Goal: Task Accomplishment & Management: Use online tool/utility

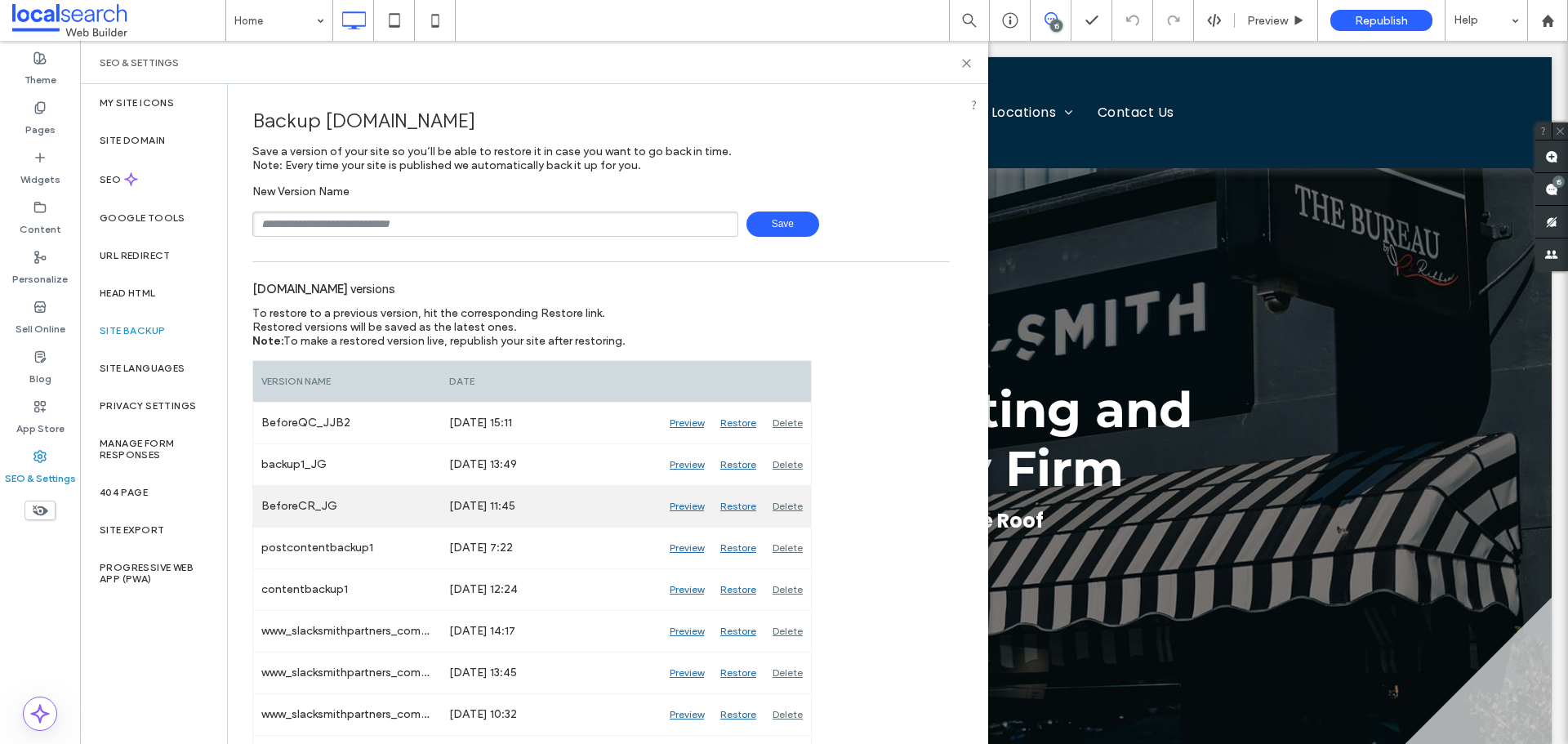
click at [687, 500] on div "Preview" at bounding box center [686, 506] width 51 height 40
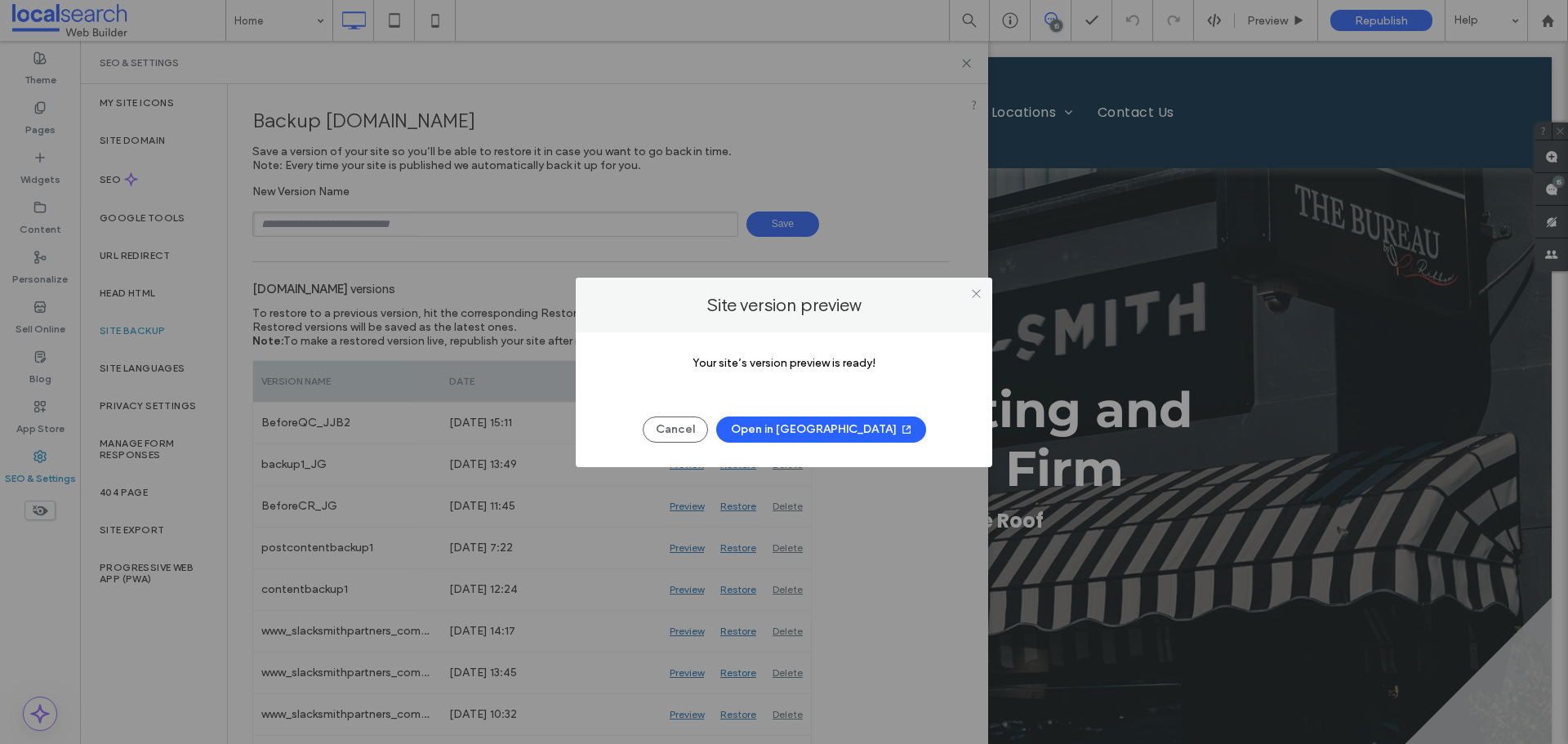
click at [821, 427] on button "Open in [GEOGRAPHIC_DATA]" at bounding box center [821, 429] width 210 height 26
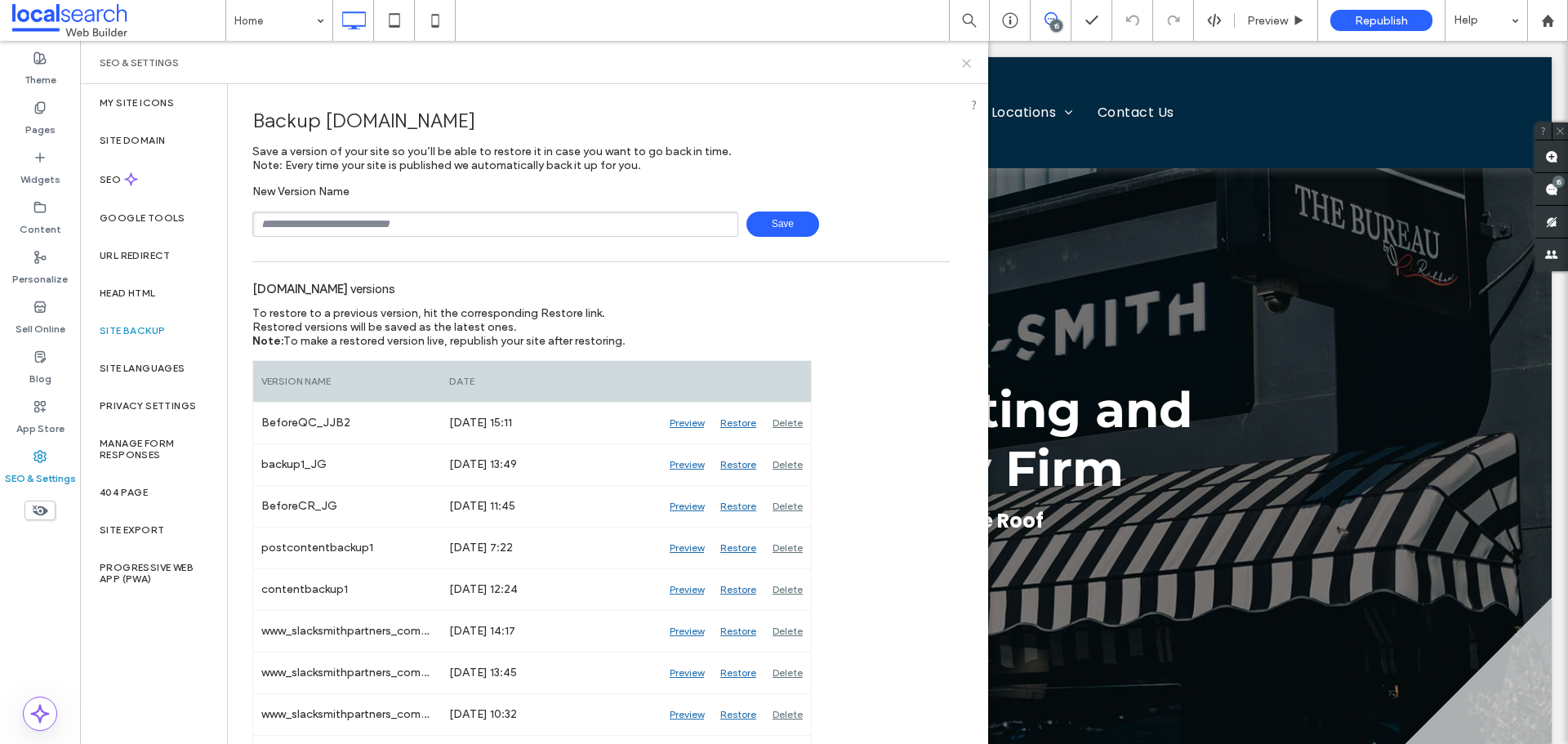
click at [966, 66] on icon at bounding box center [966, 63] width 13 height 13
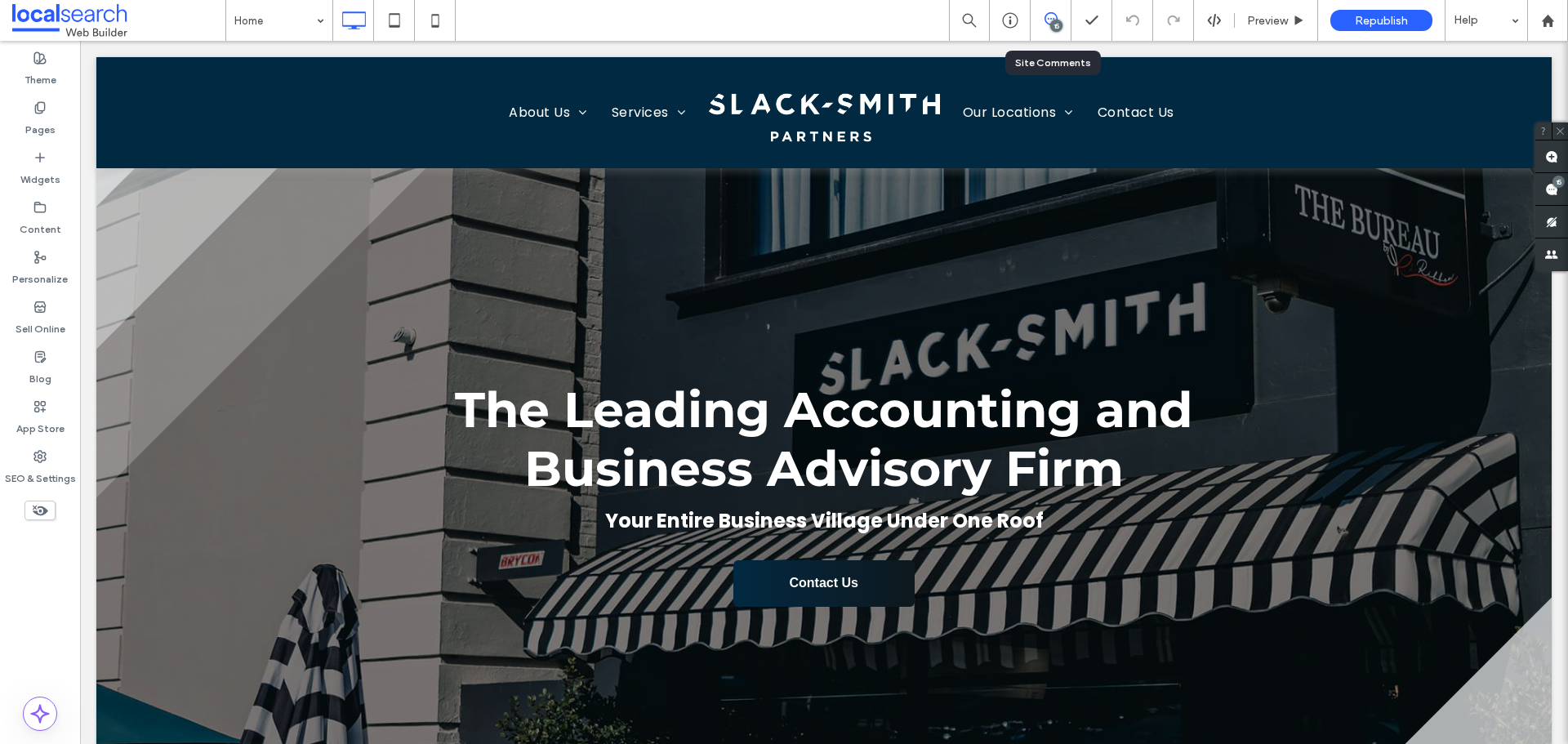
click at [1059, 16] on span at bounding box center [1050, 19] width 40 height 13
click at [1554, 197] on span at bounding box center [1552, 189] width 33 height 32
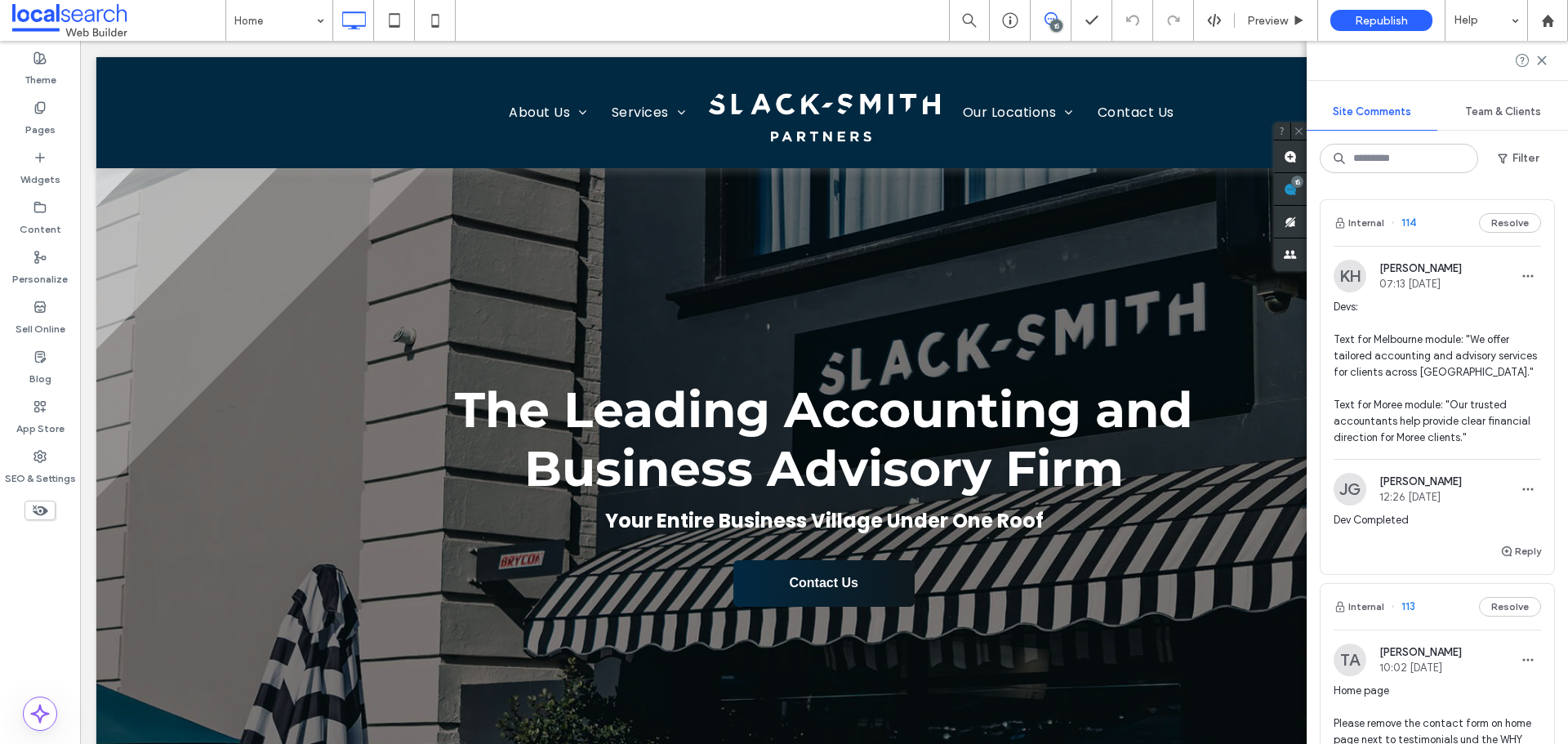
click at [1418, 354] on span "Devs: Text for Melbourne module: "We offer tailored accounting and advisory ser…" at bounding box center [1437, 372] width 208 height 147
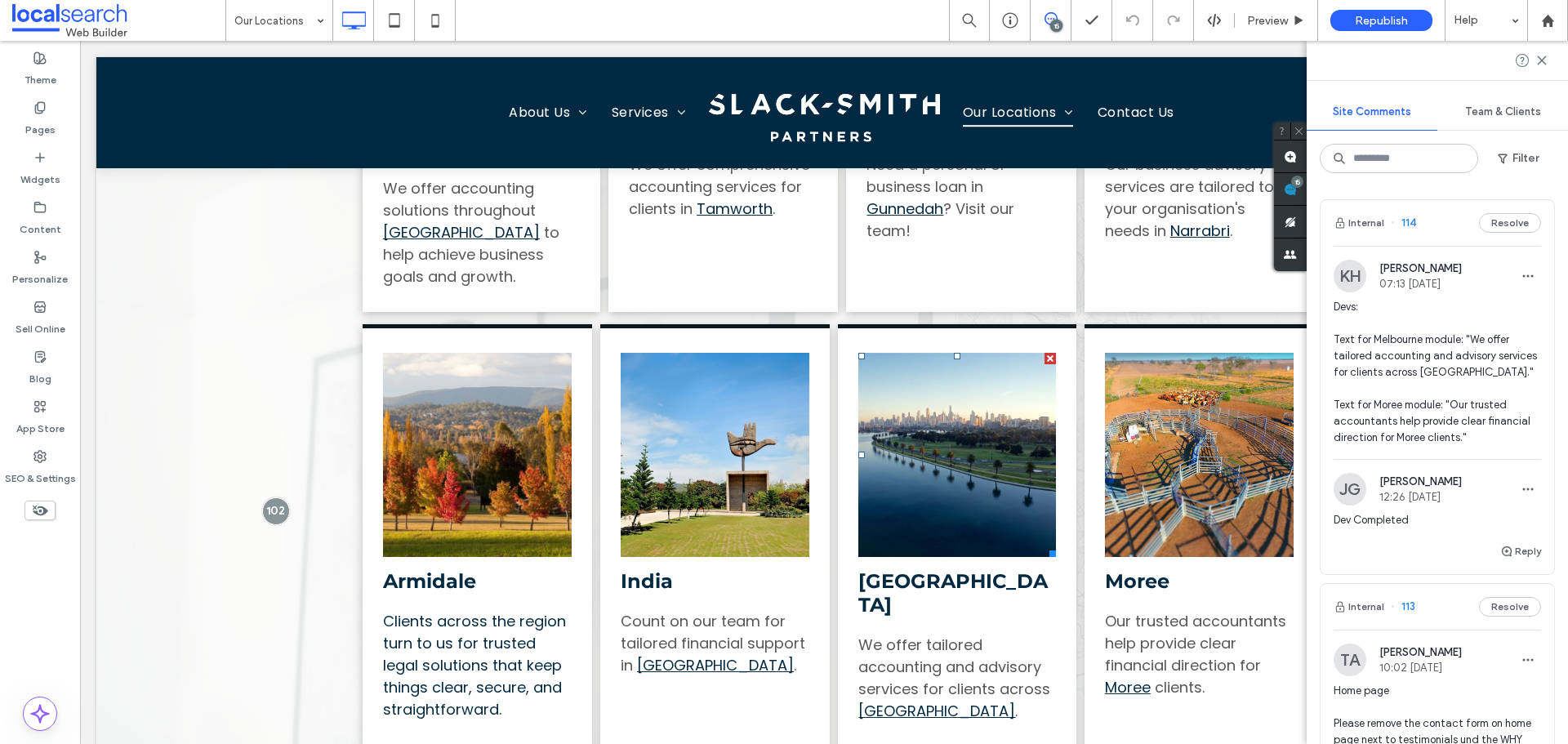
scroll to position [654, 0]
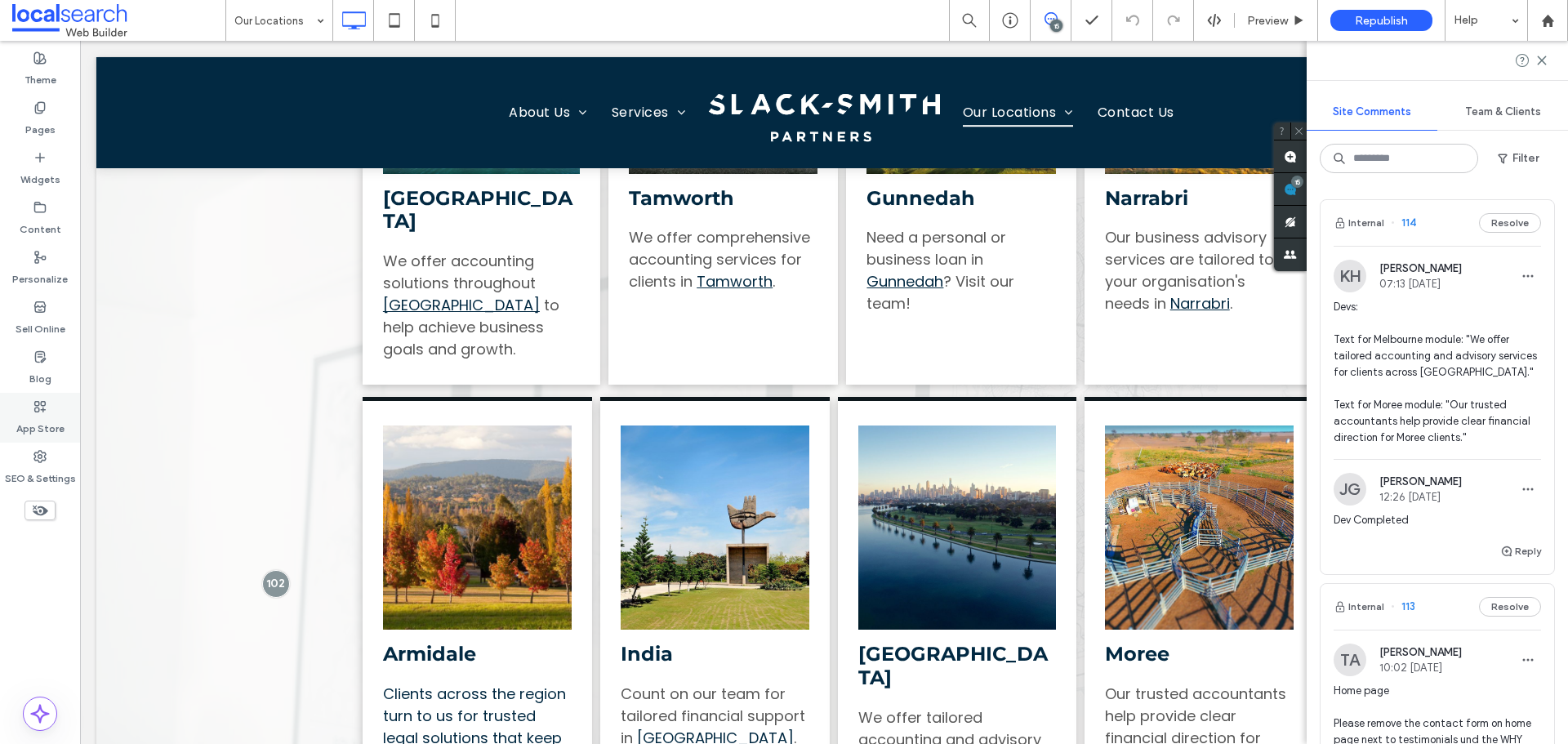
drag, startPoint x: 38, startPoint y: 471, endPoint x: 73, endPoint y: 428, distance: 55.4
click at [38, 471] on label "SEO & Settings" at bounding box center [40, 475] width 71 height 23
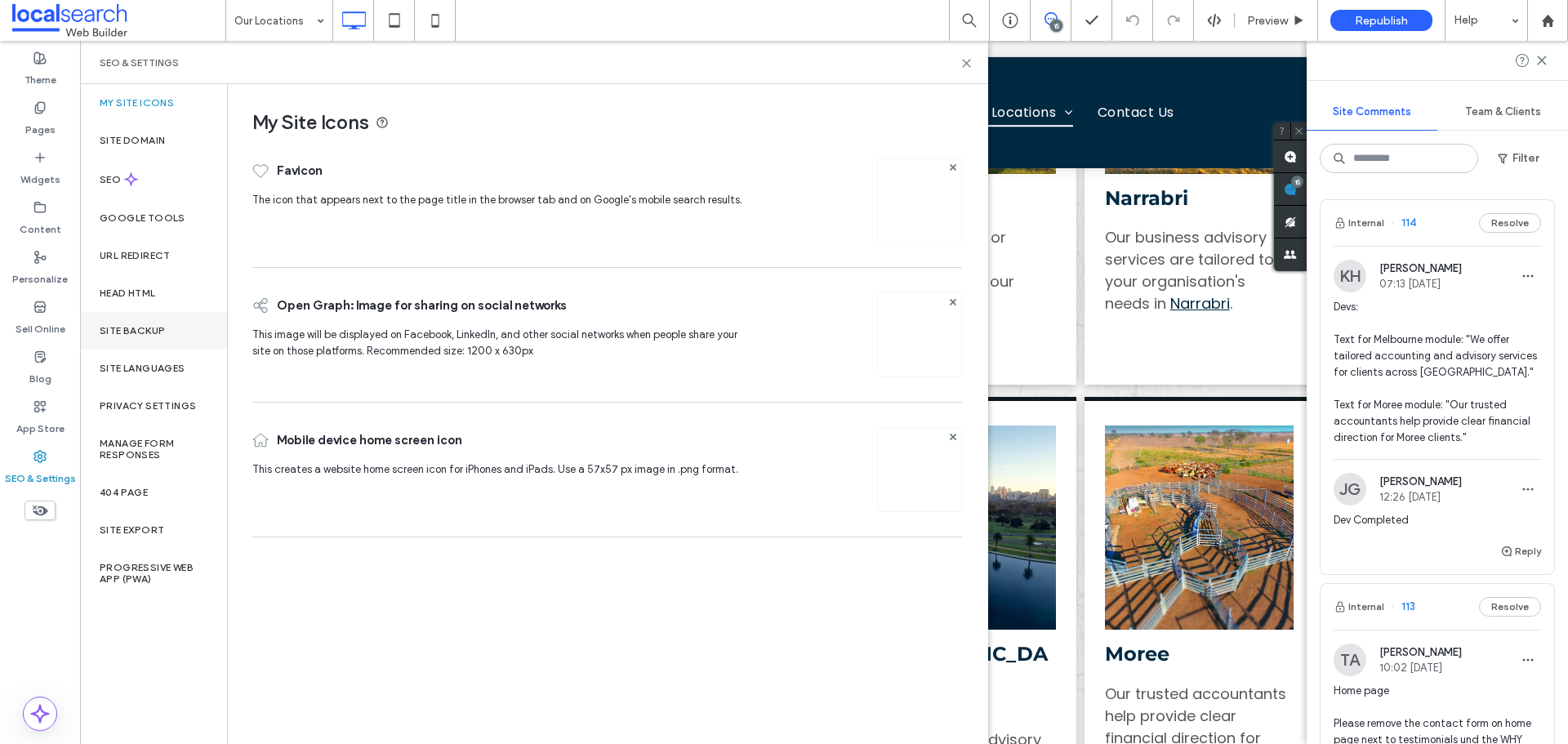
click at [136, 326] on label "Site Backup" at bounding box center [133, 331] width 65 height 12
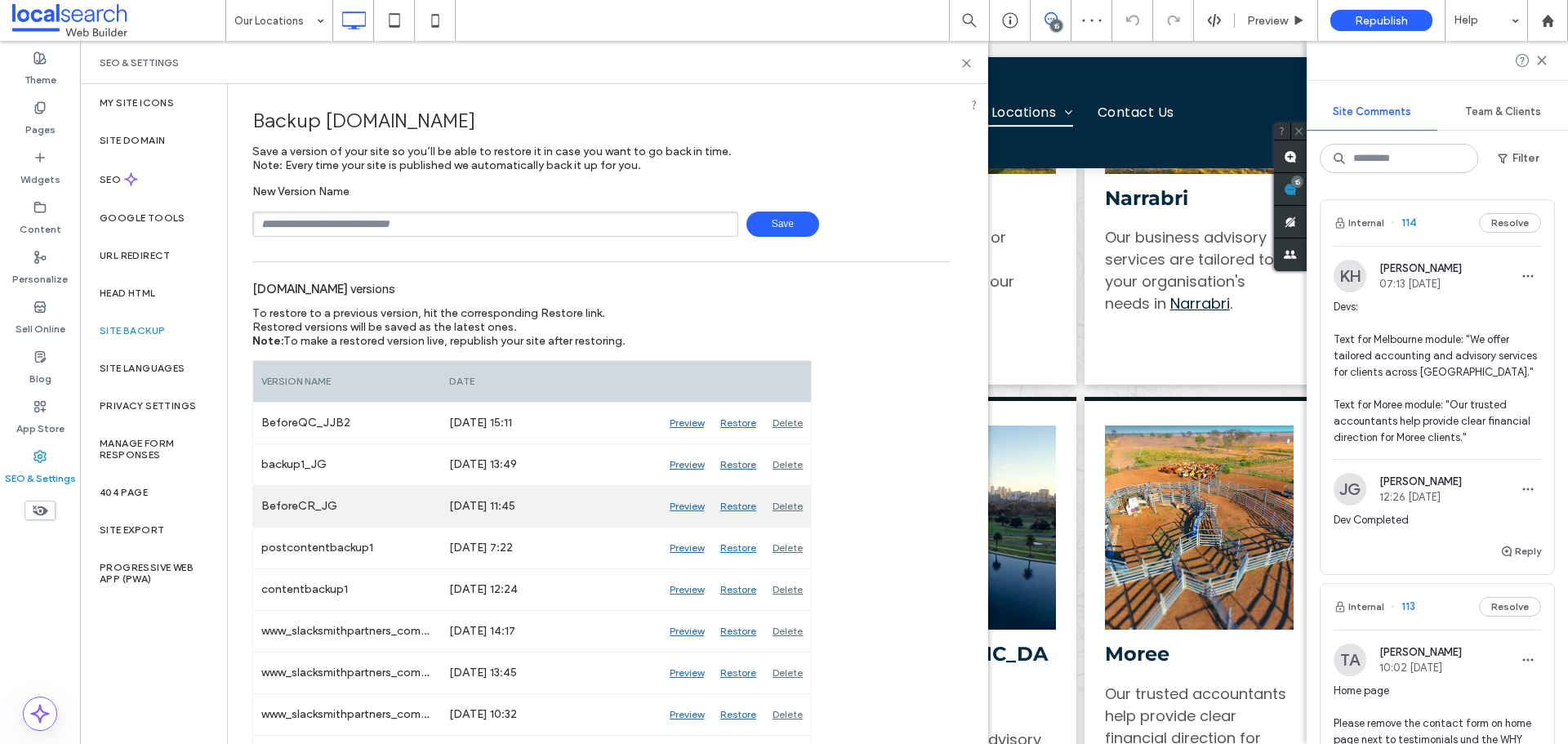
click at [670, 505] on div "Preview" at bounding box center [686, 506] width 51 height 40
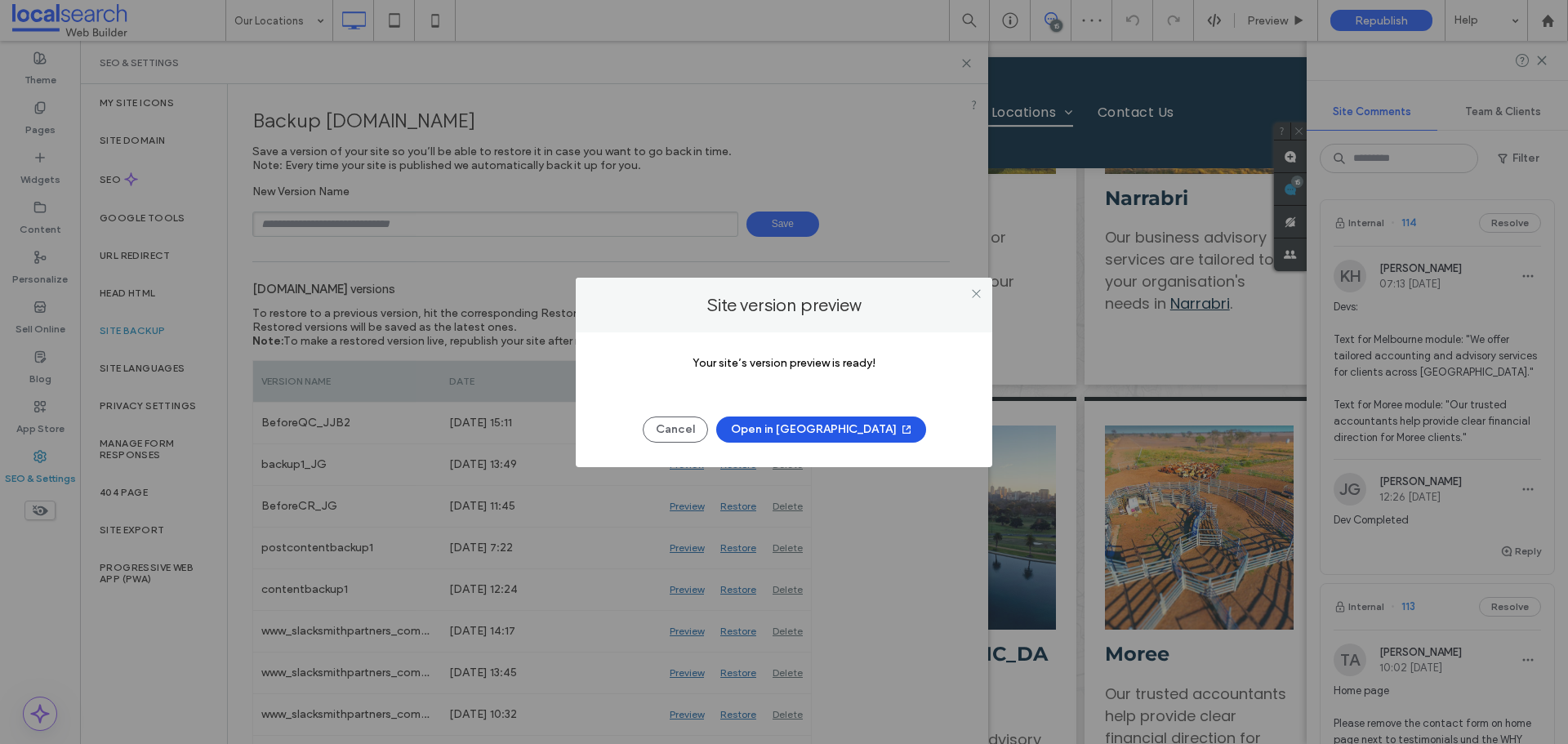
click at [821, 436] on button "Open in [GEOGRAPHIC_DATA]" at bounding box center [821, 429] width 210 height 26
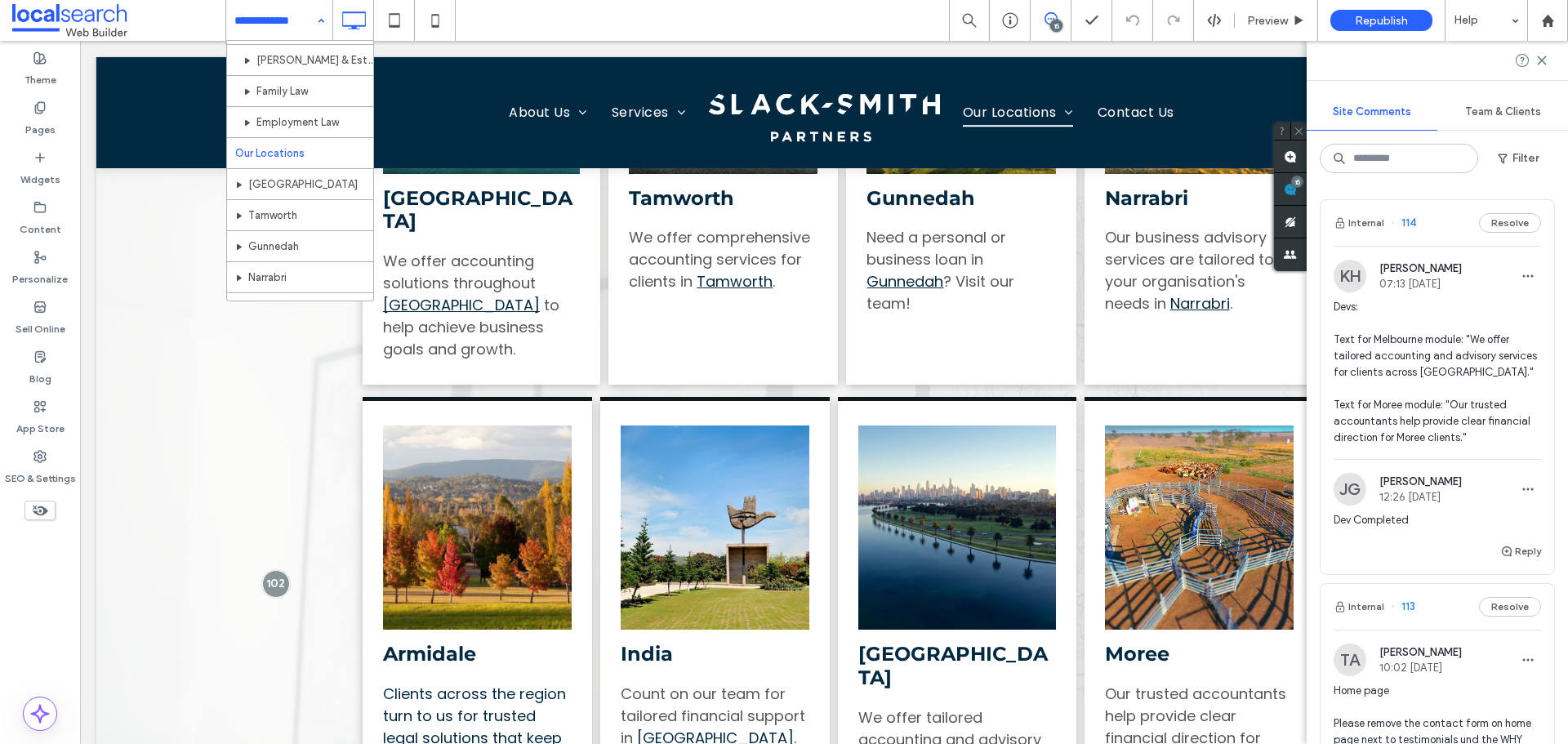
scroll to position [490, 0]
click at [1541, 64] on icon at bounding box center [1542, 61] width 13 height 13
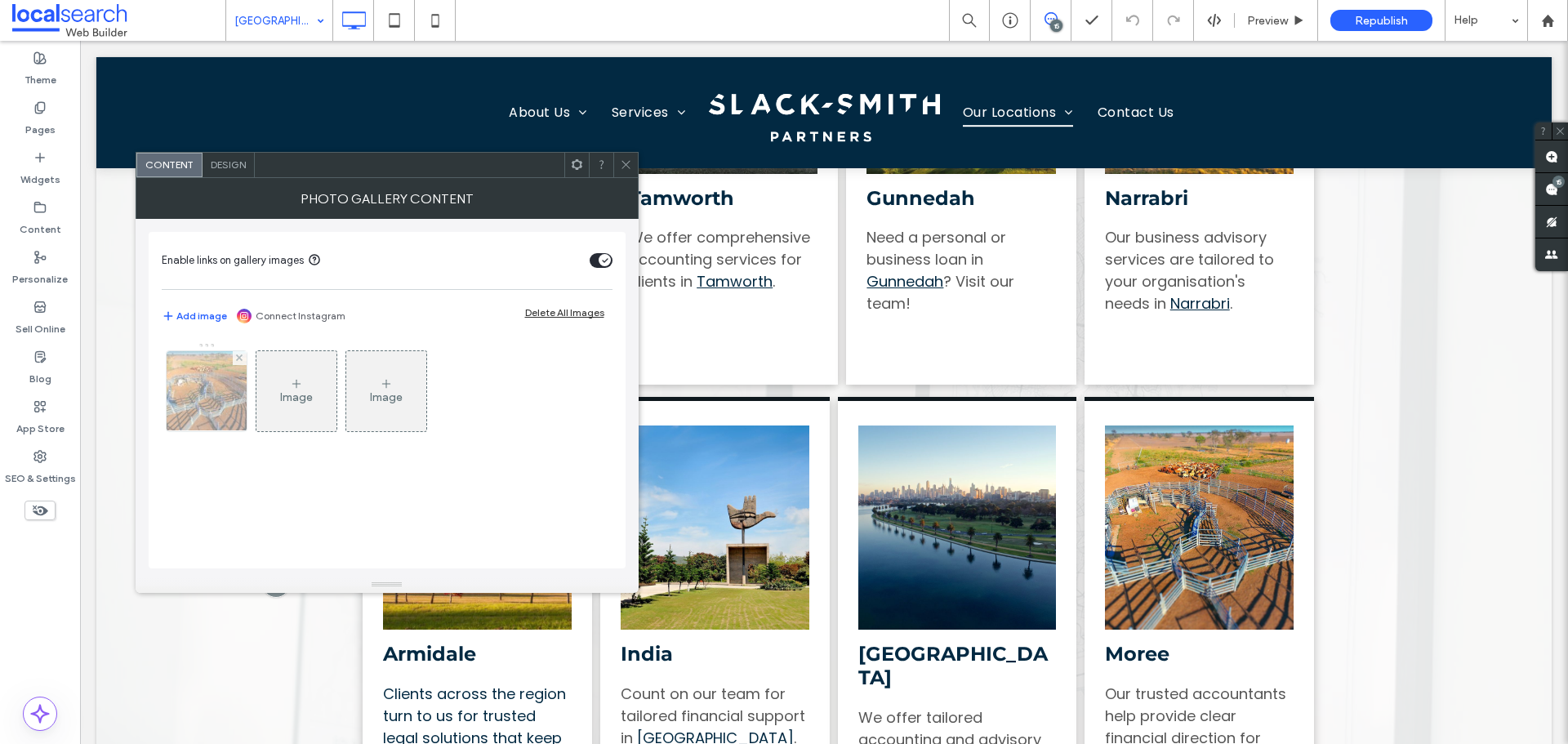
click at [229, 397] on img at bounding box center [206, 391] width 107 height 80
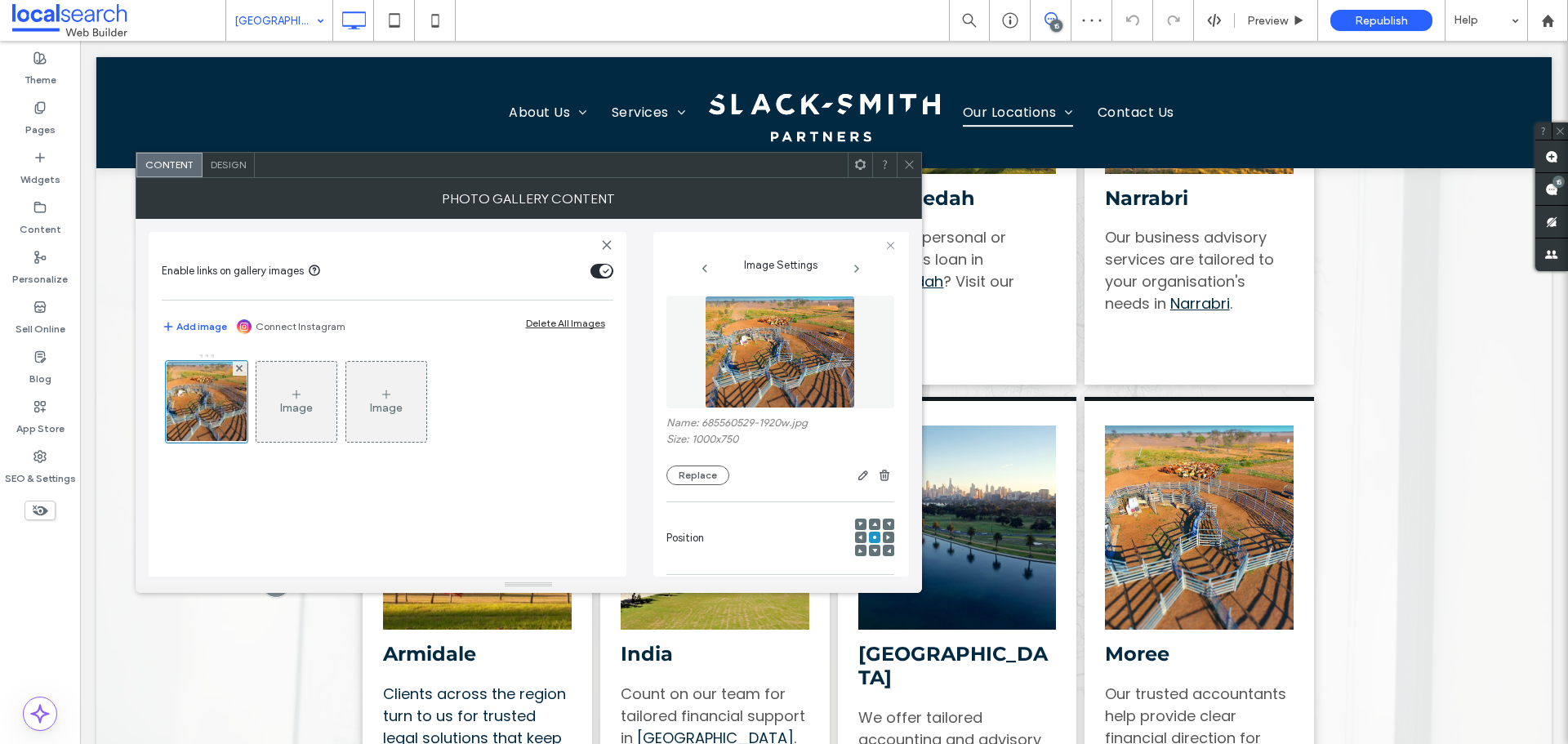
click at [906, 170] on span at bounding box center [909, 165] width 13 height 24
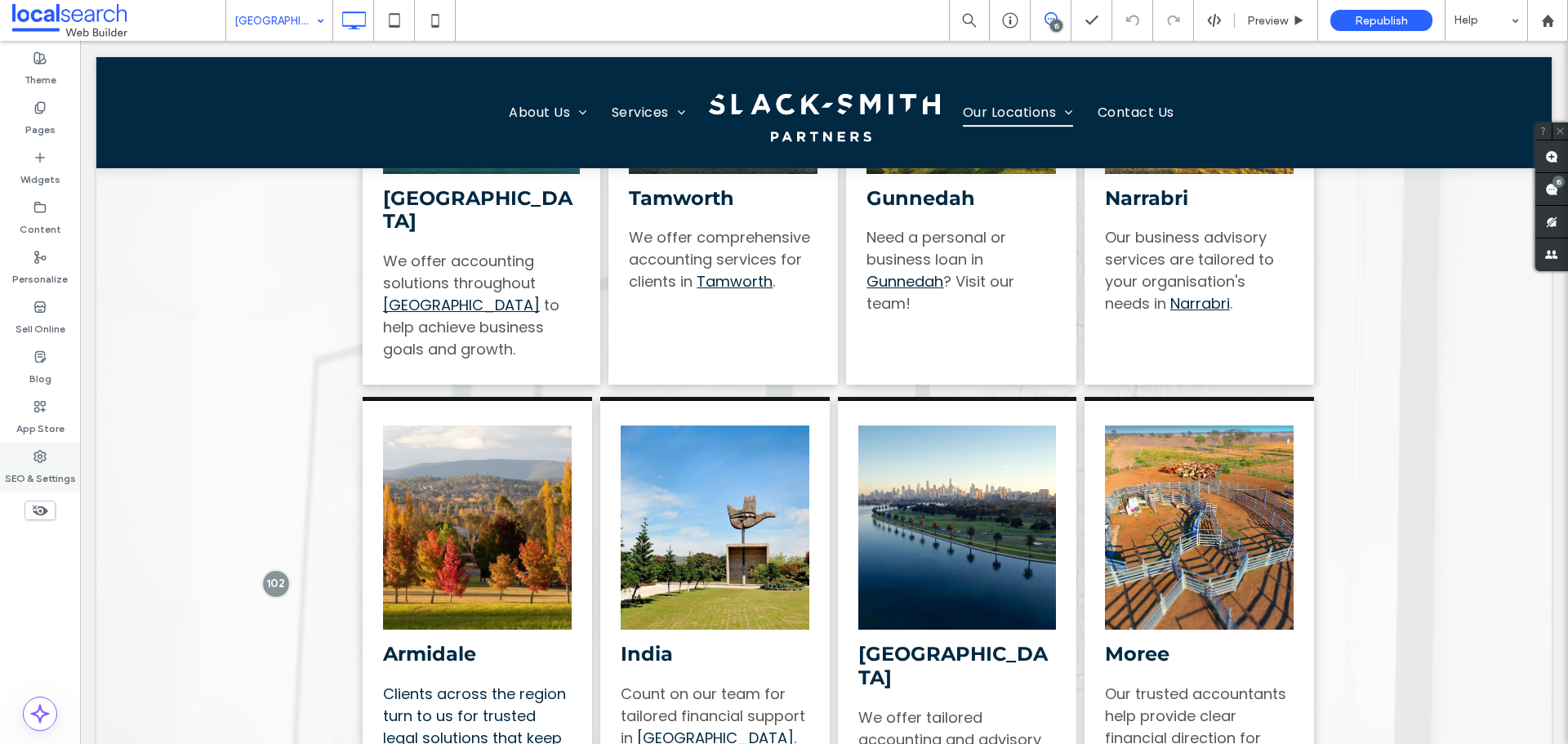
click at [43, 469] on label "SEO & Settings" at bounding box center [40, 475] width 71 height 23
